Goal: Check status

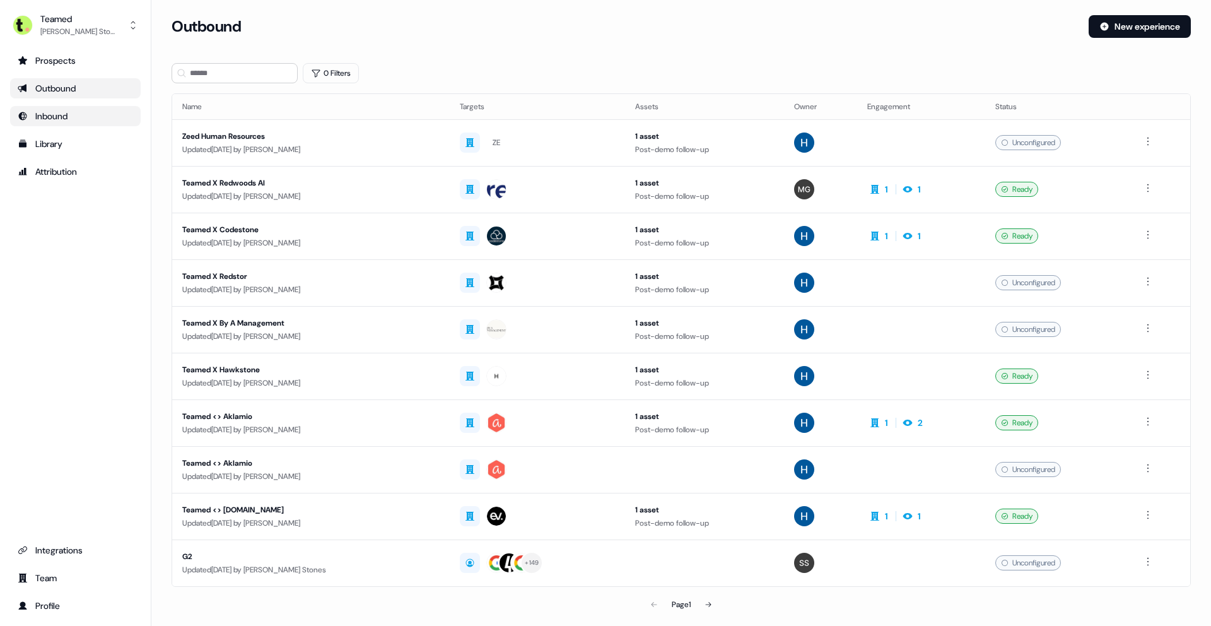
click at [104, 112] on div "Inbound" at bounding box center [75, 116] width 115 height 13
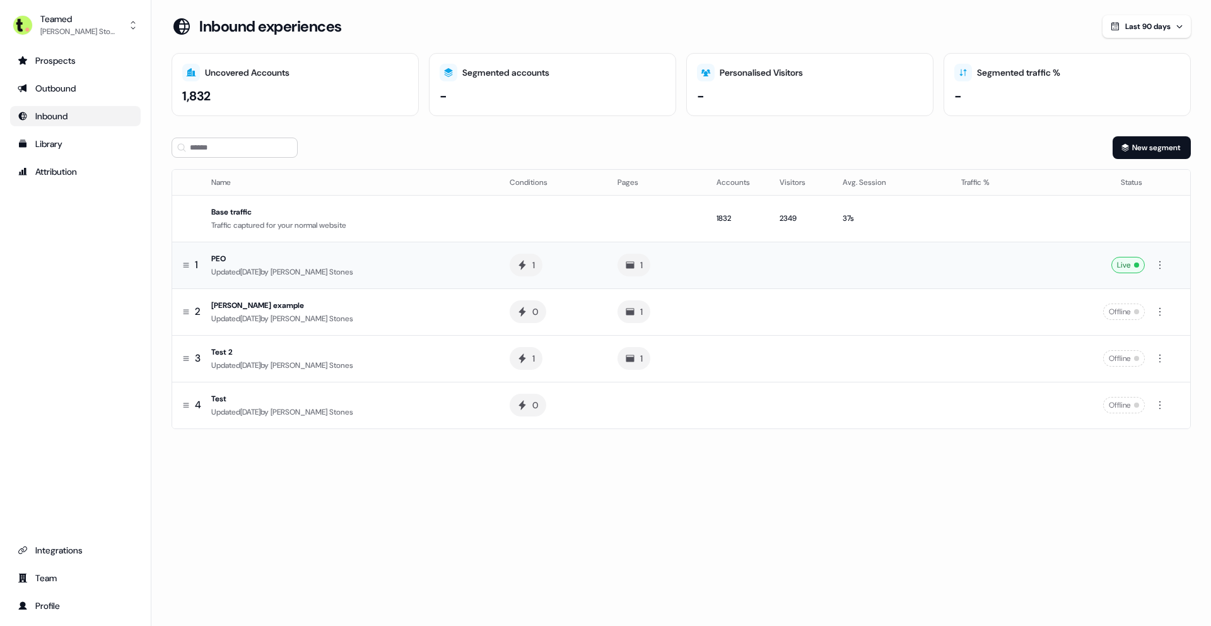
click at [375, 259] on div "PEO" at bounding box center [350, 258] width 278 height 13
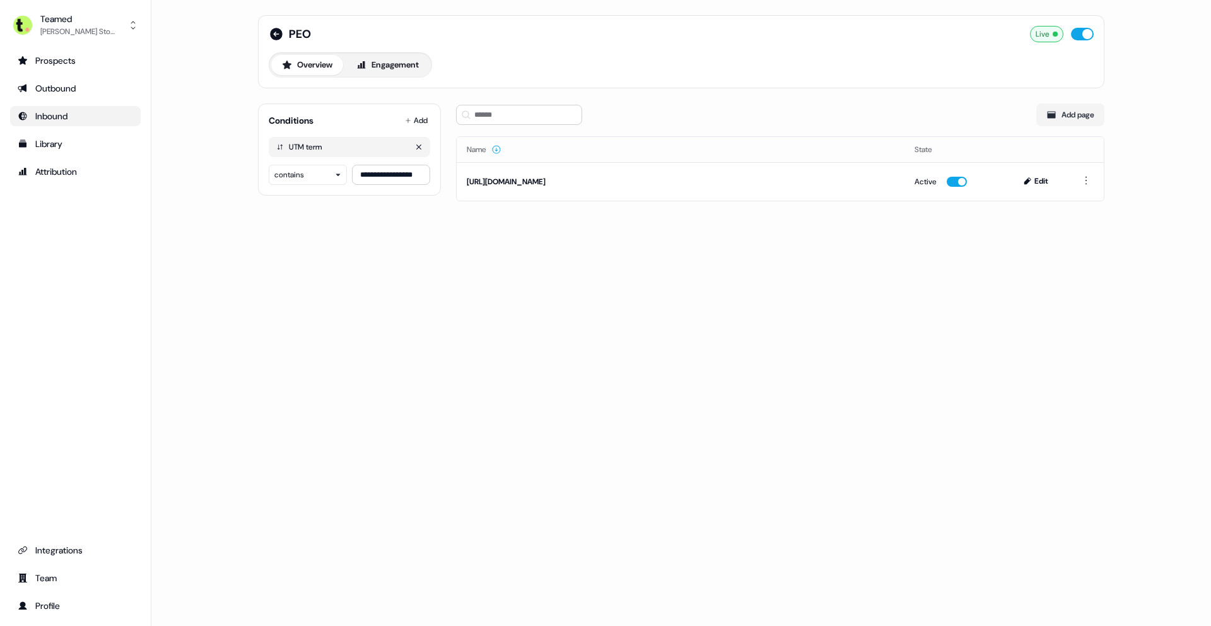
click at [341, 145] on div "UTM term" at bounding box center [349, 147] width 161 height 20
click at [407, 120] on html "**********" at bounding box center [605, 313] width 1211 height 626
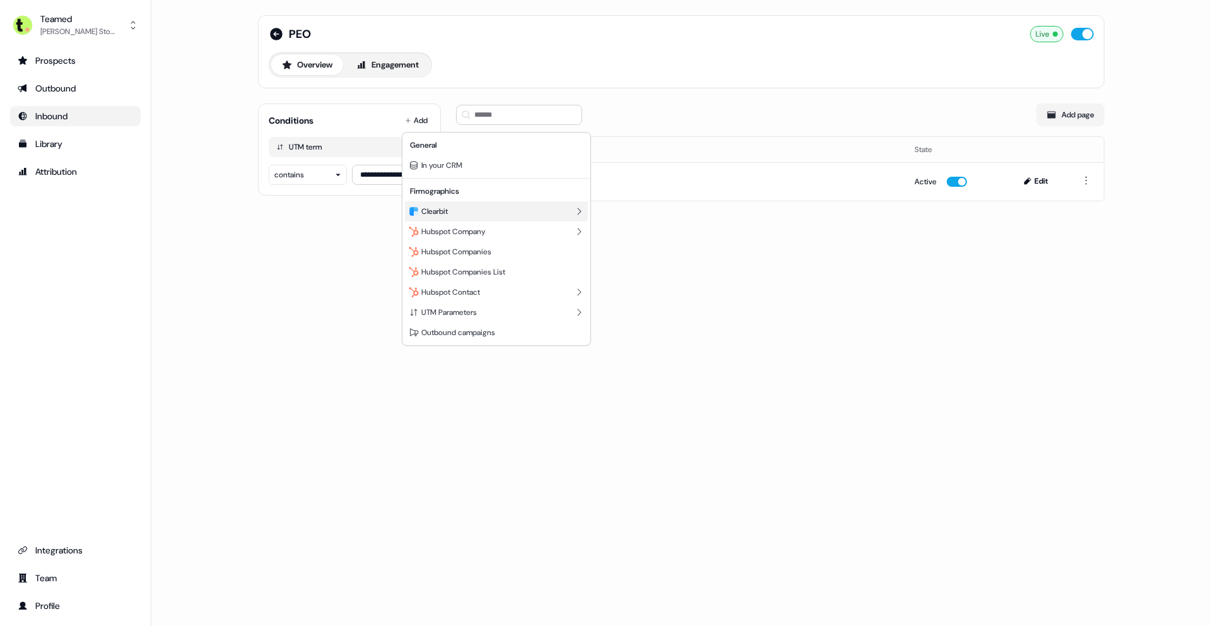
click at [565, 211] on div "Clearbit" at bounding box center [496, 211] width 183 height 20
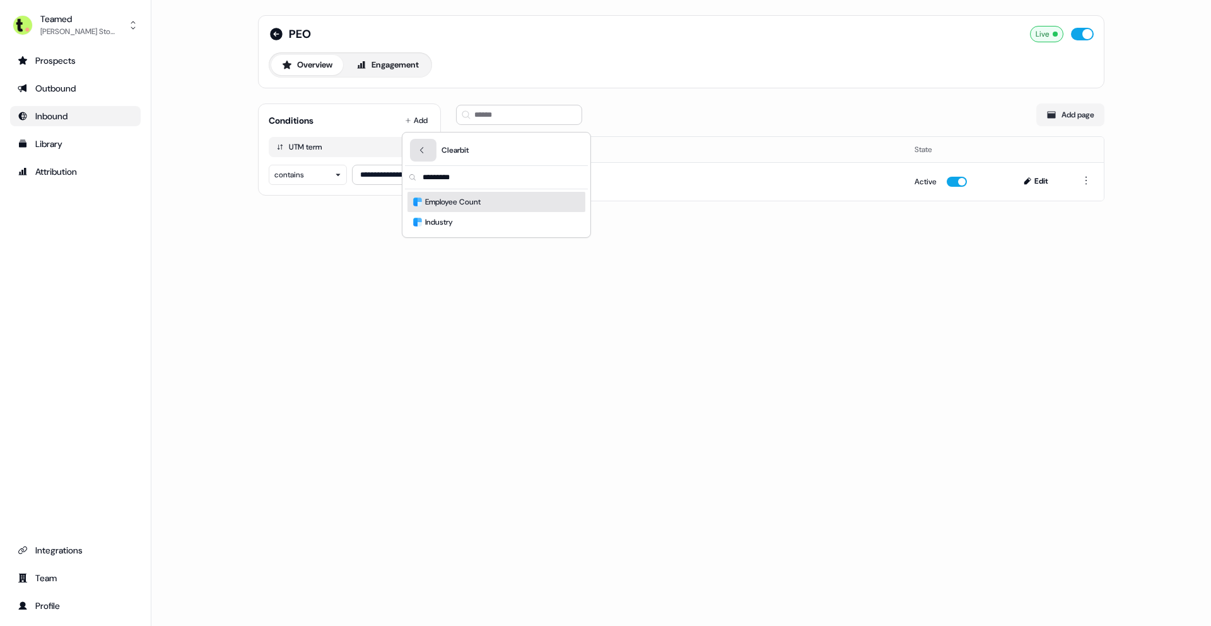
click at [425, 150] on icon "Back" at bounding box center [422, 150] width 9 height 9
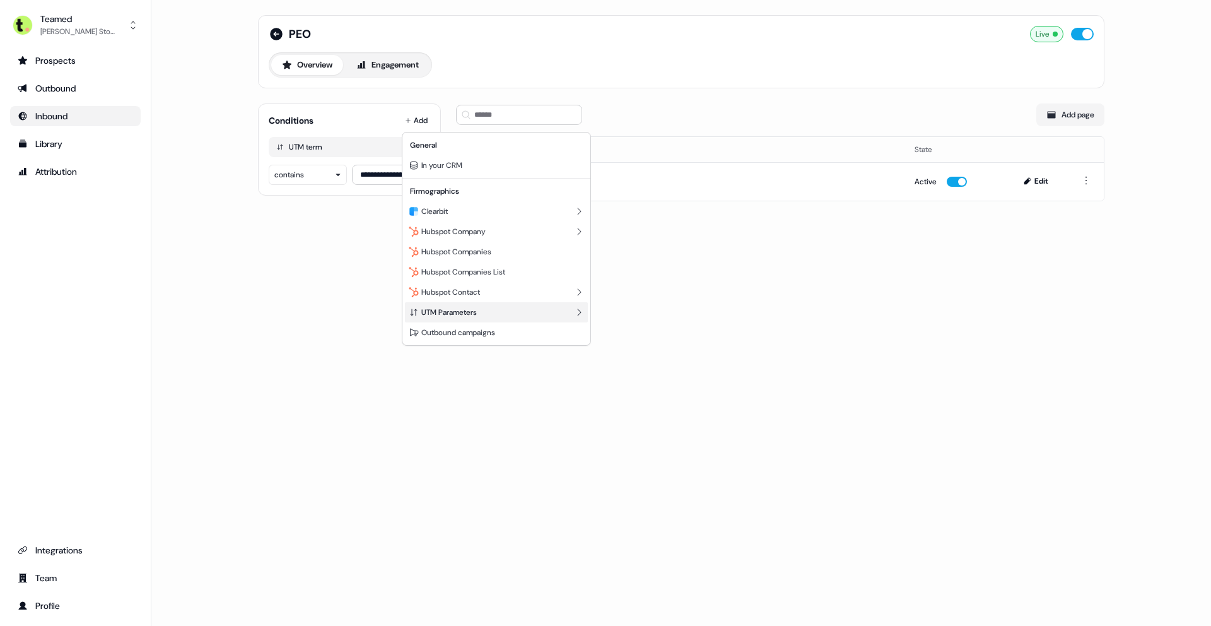
click at [575, 314] on icon at bounding box center [579, 312] width 10 height 10
